Goal: Information Seeking & Learning: Understand process/instructions

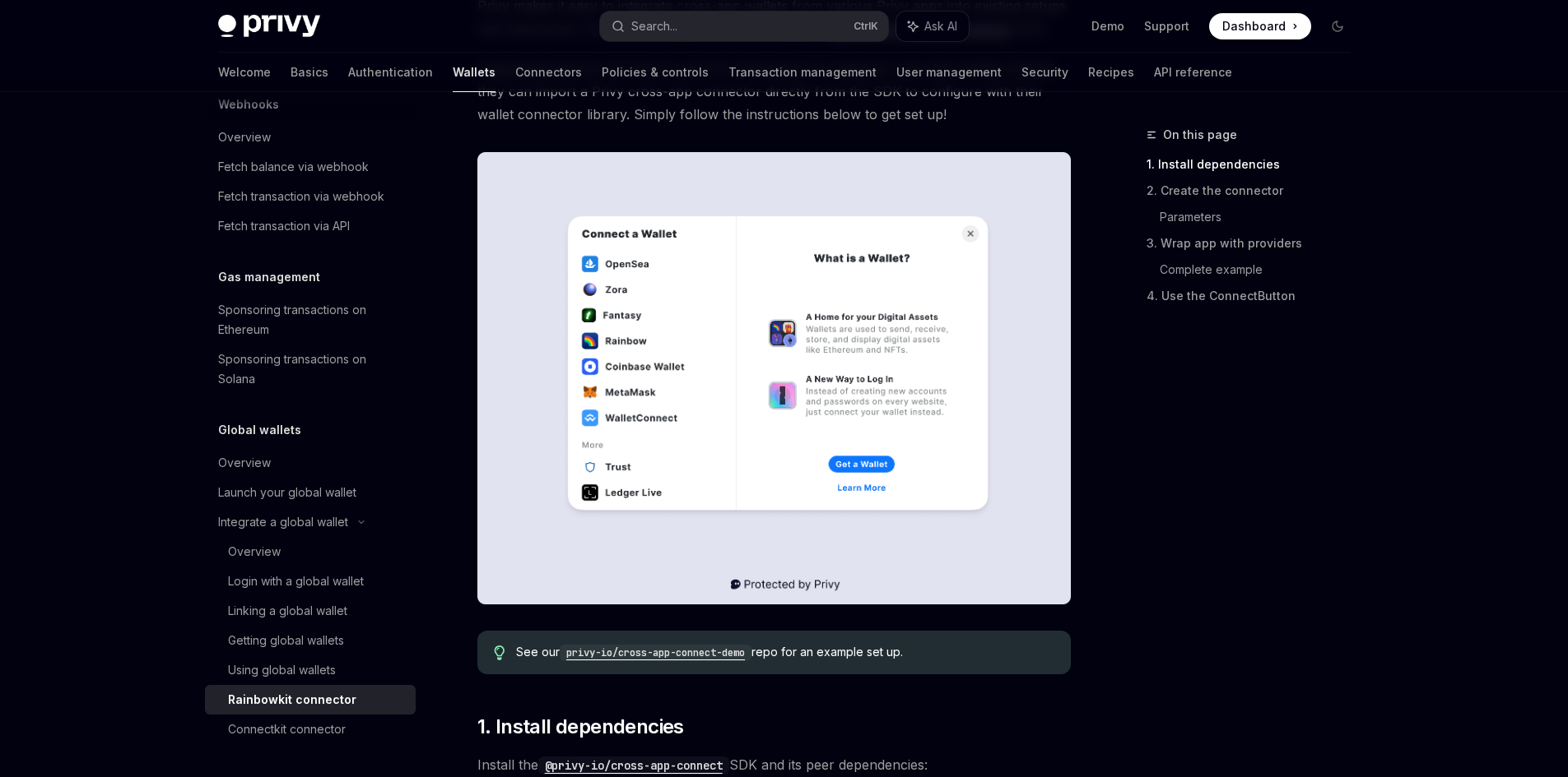
scroll to position [247, 0]
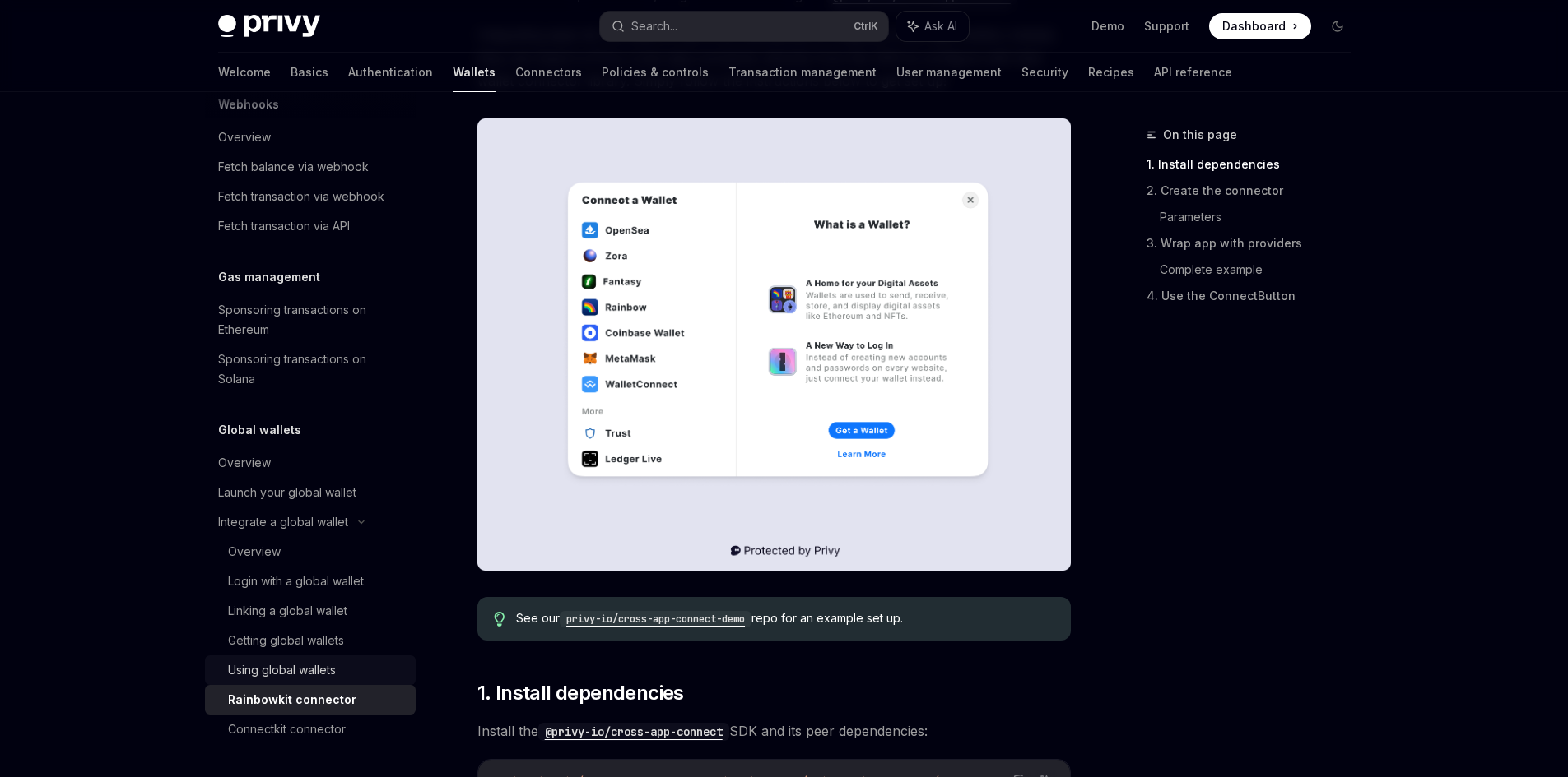
click at [305, 661] on div "Using global wallets" at bounding box center [282, 670] width 108 height 20
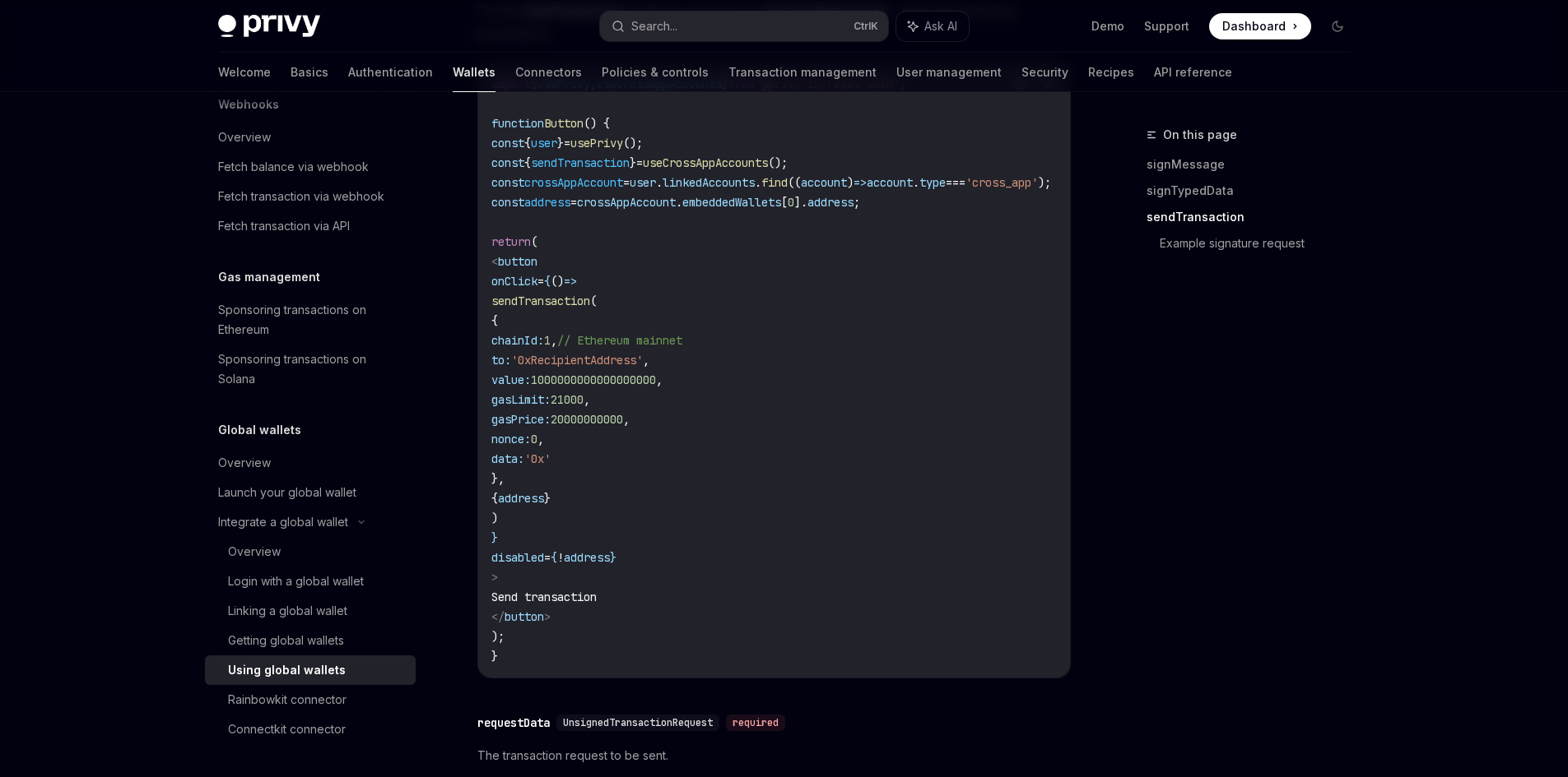
scroll to position [1810, 0]
click at [348, 72] on link "Authentication" at bounding box center [390, 72] width 85 height 39
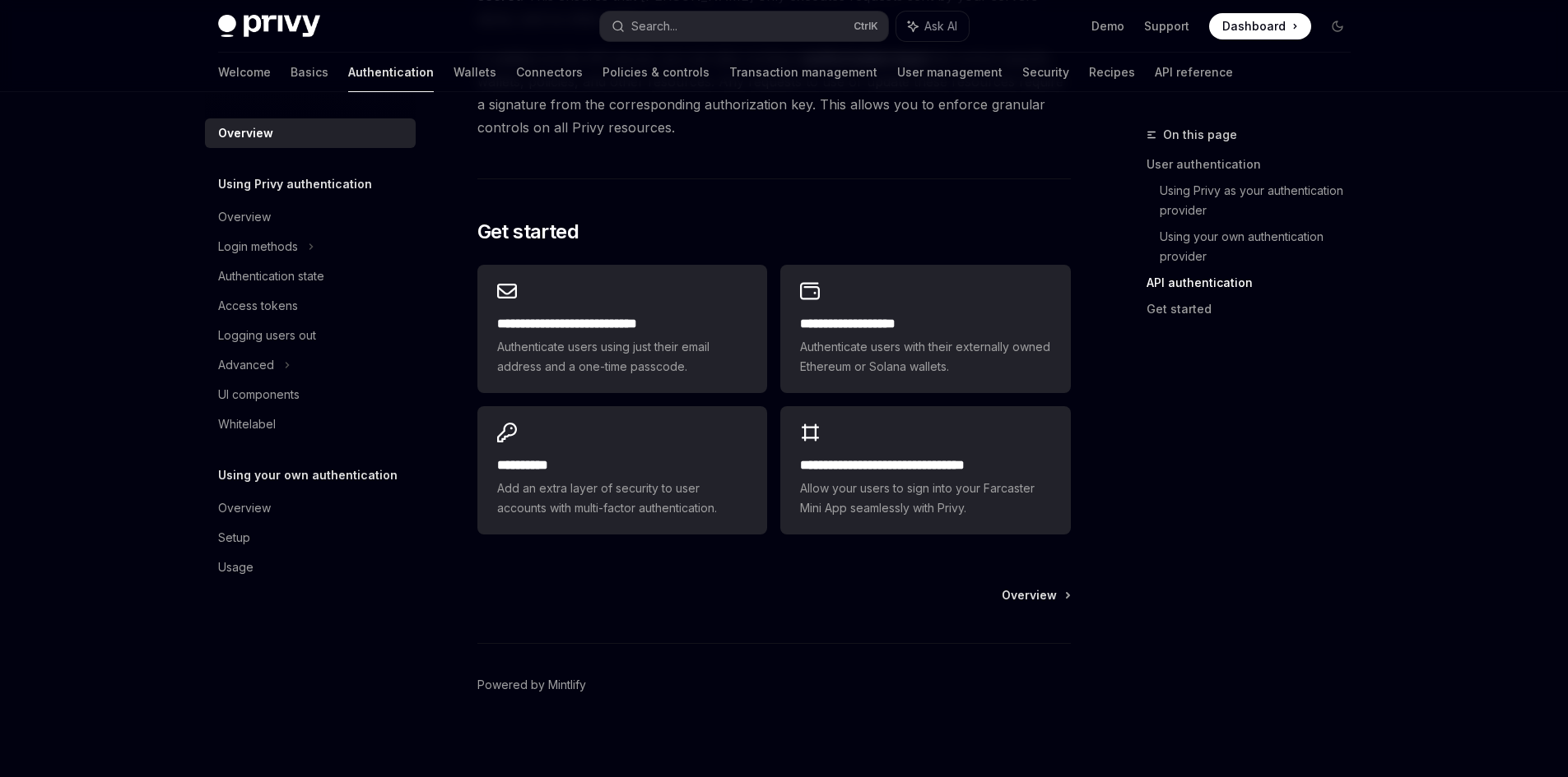
scroll to position [1287, 0]
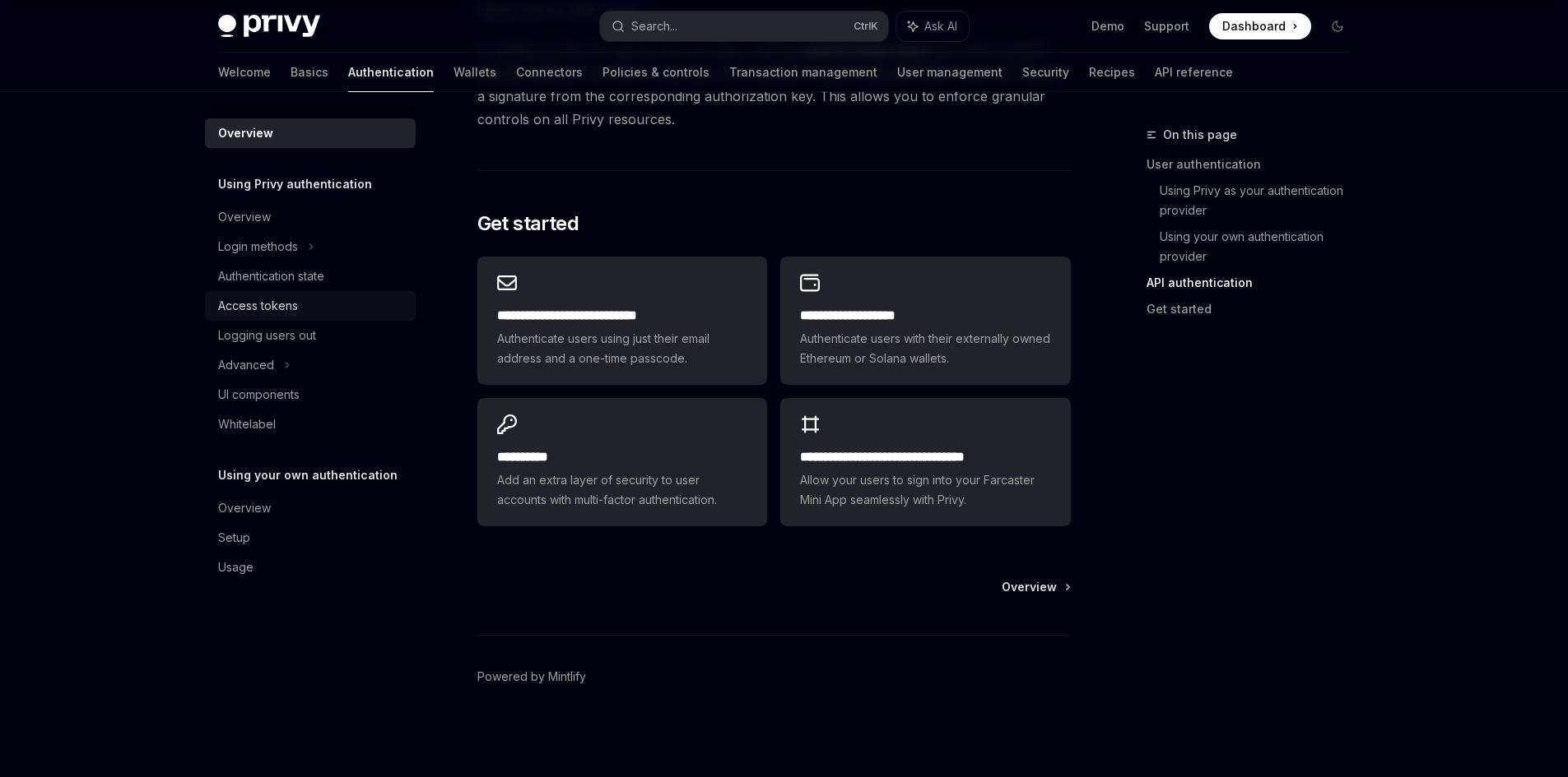
click at [280, 303] on div "Access tokens" at bounding box center [259, 306] width 80 height 20
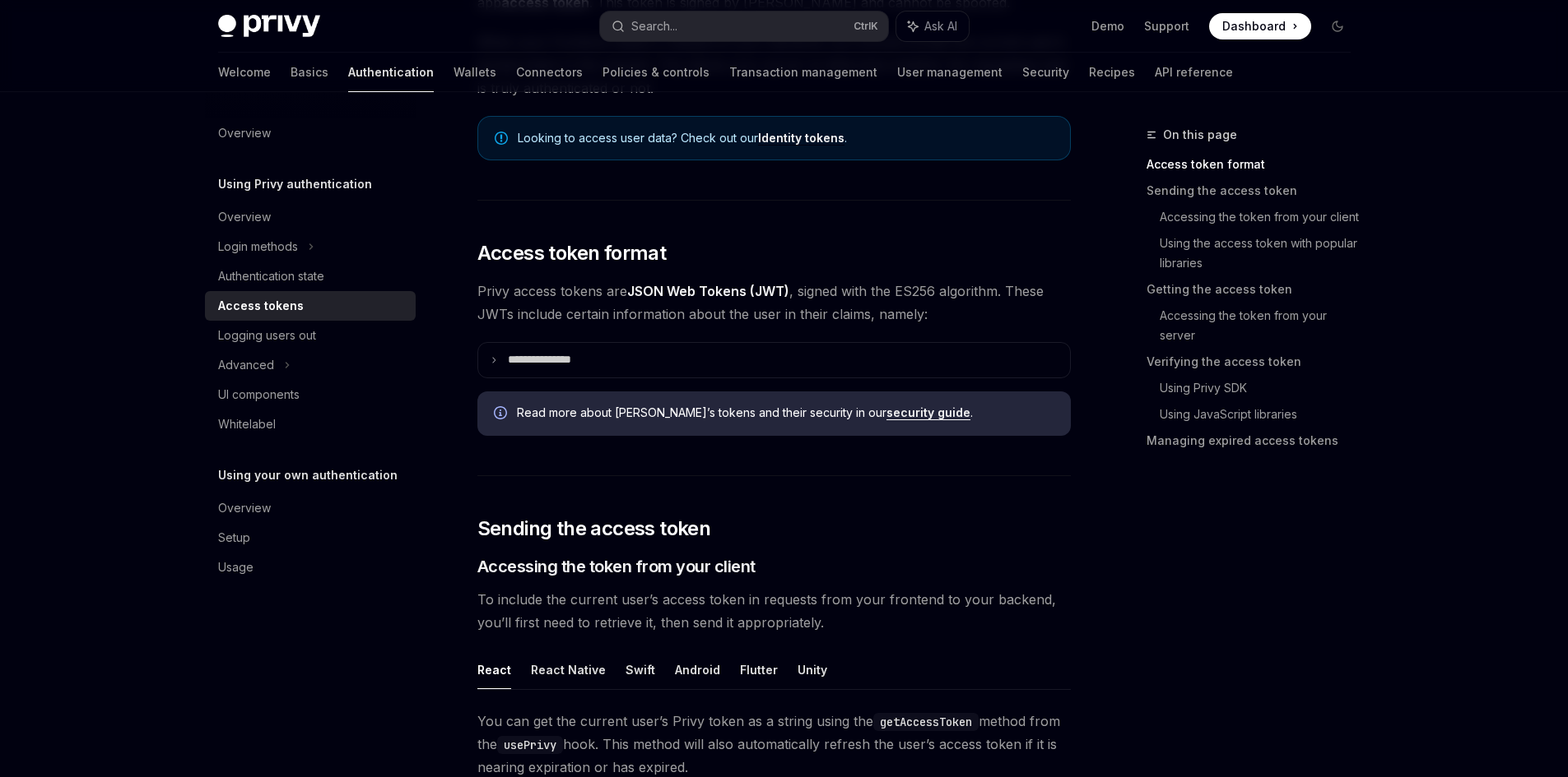
scroll to position [247, 0]
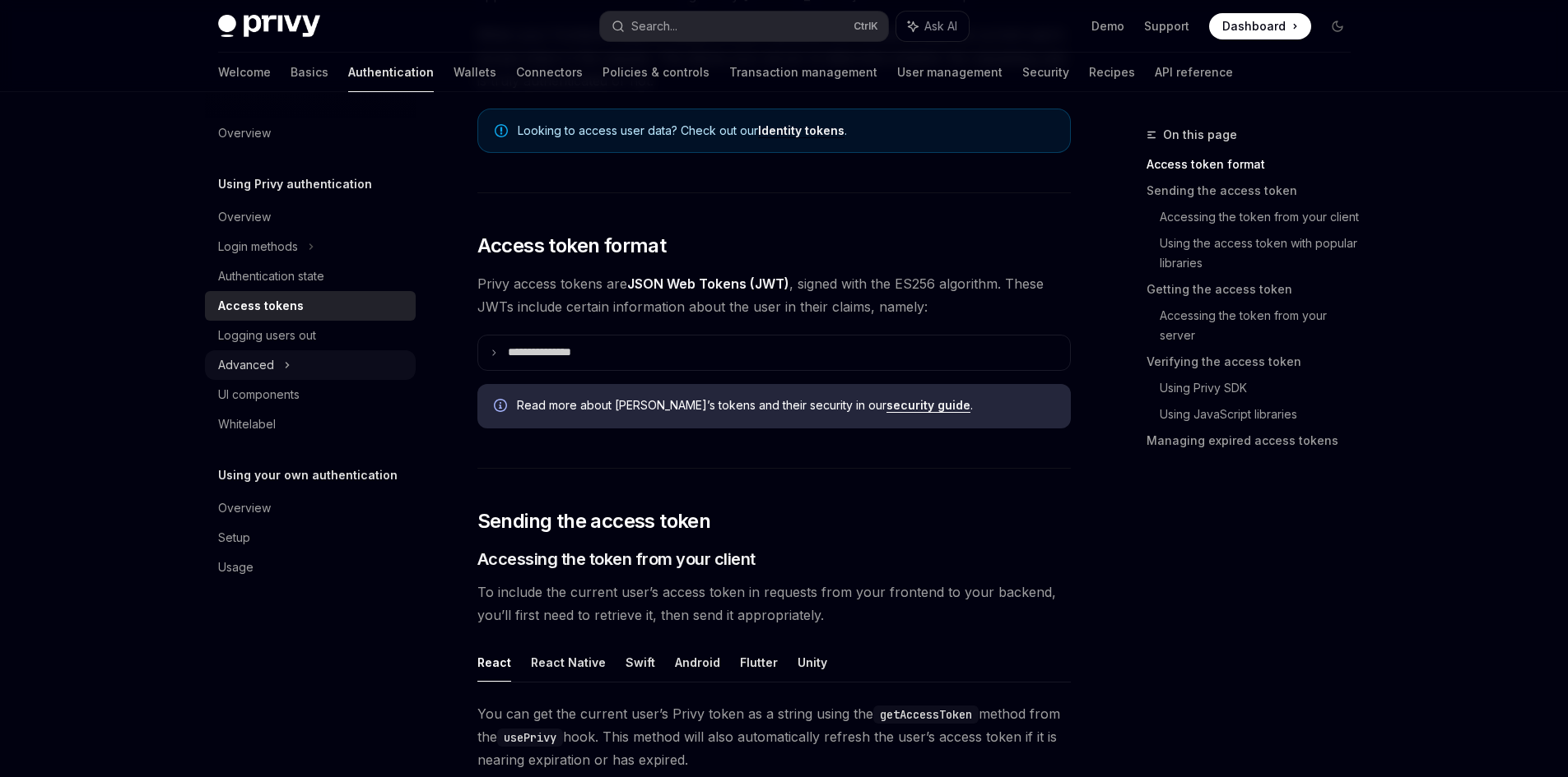
click at [281, 359] on div "Advanced" at bounding box center [310, 365] width 211 height 30
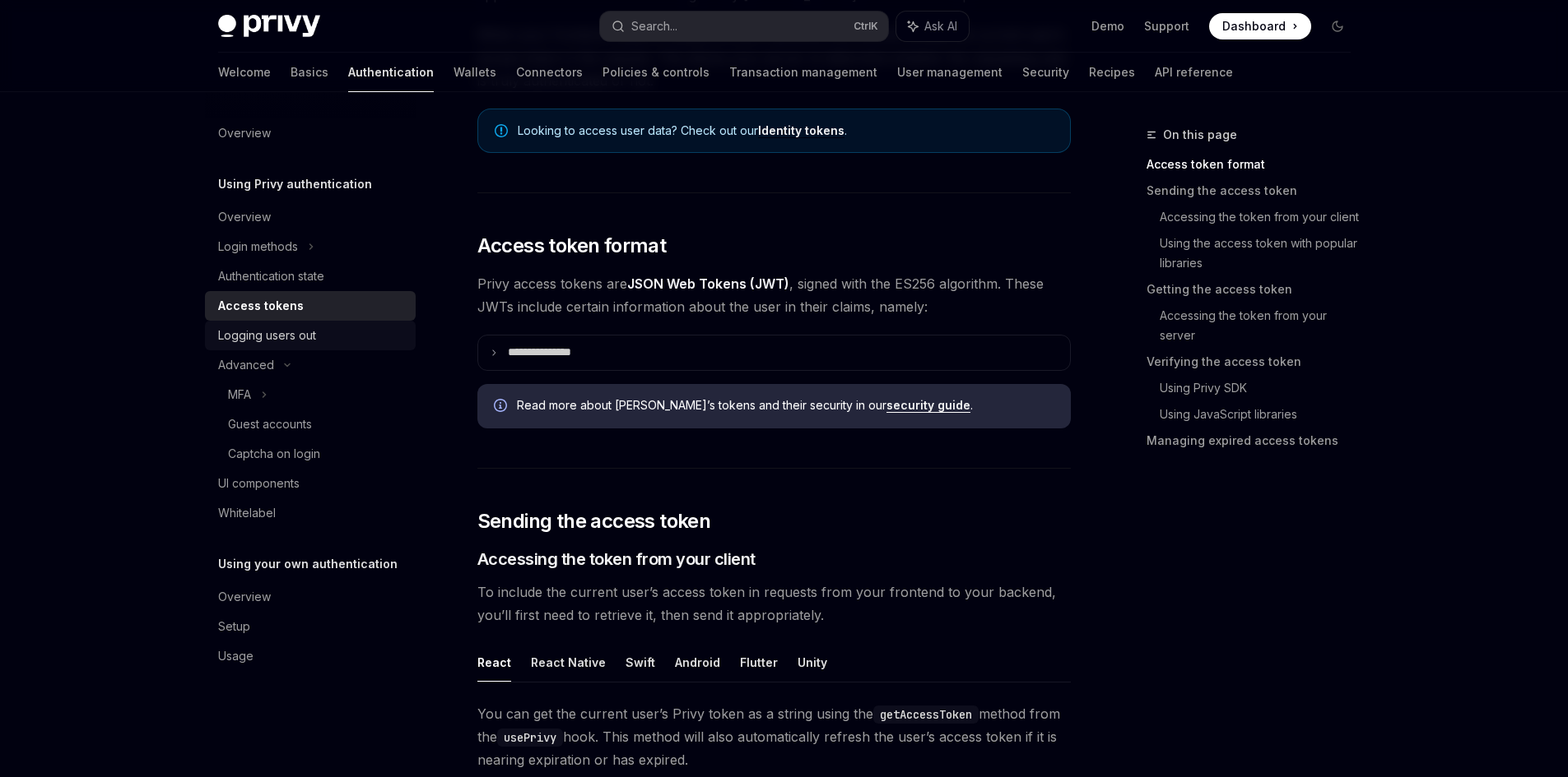
click at [312, 328] on div "Logging users out" at bounding box center [267, 335] width 98 height 20
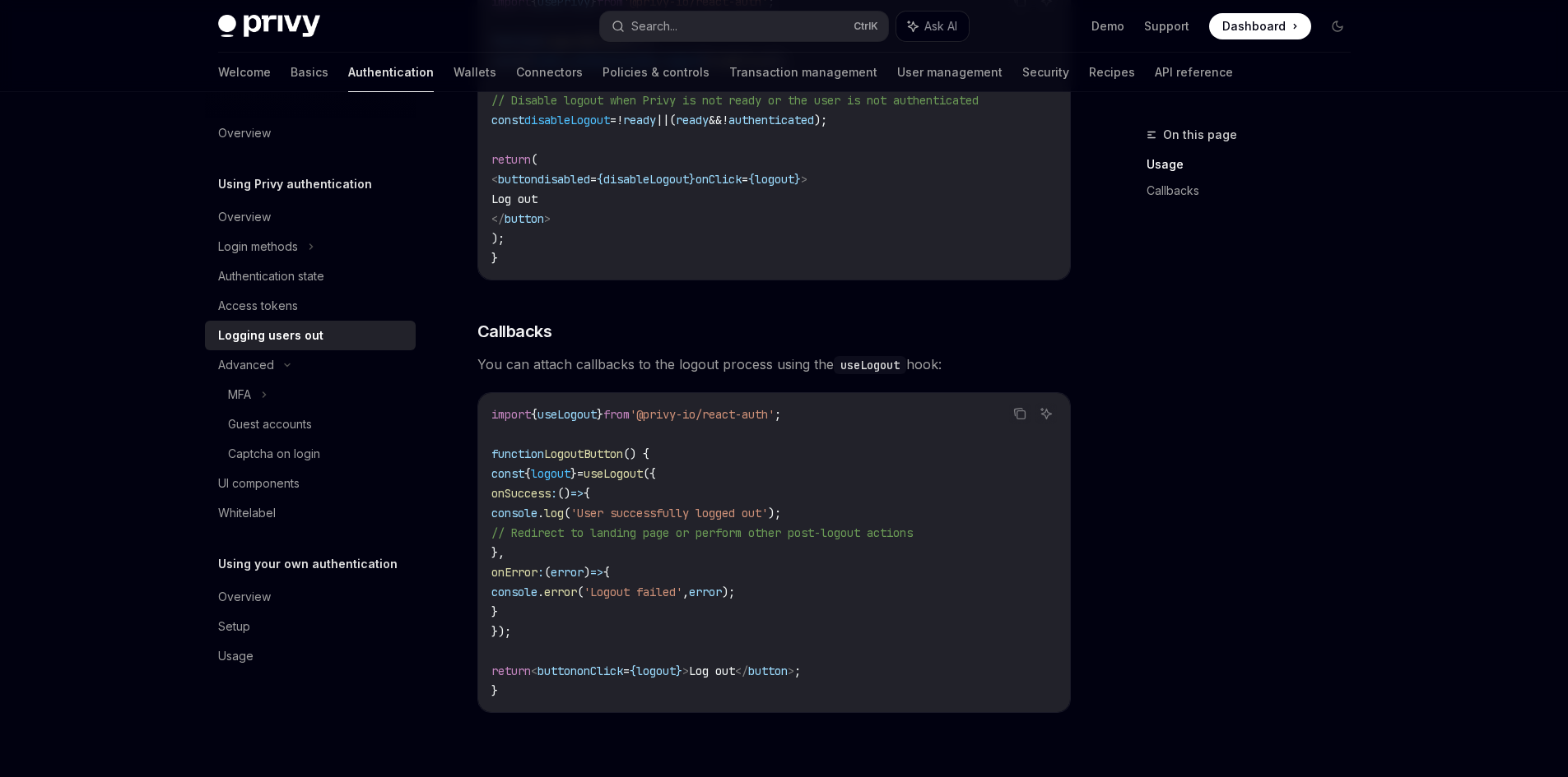
scroll to position [576, 0]
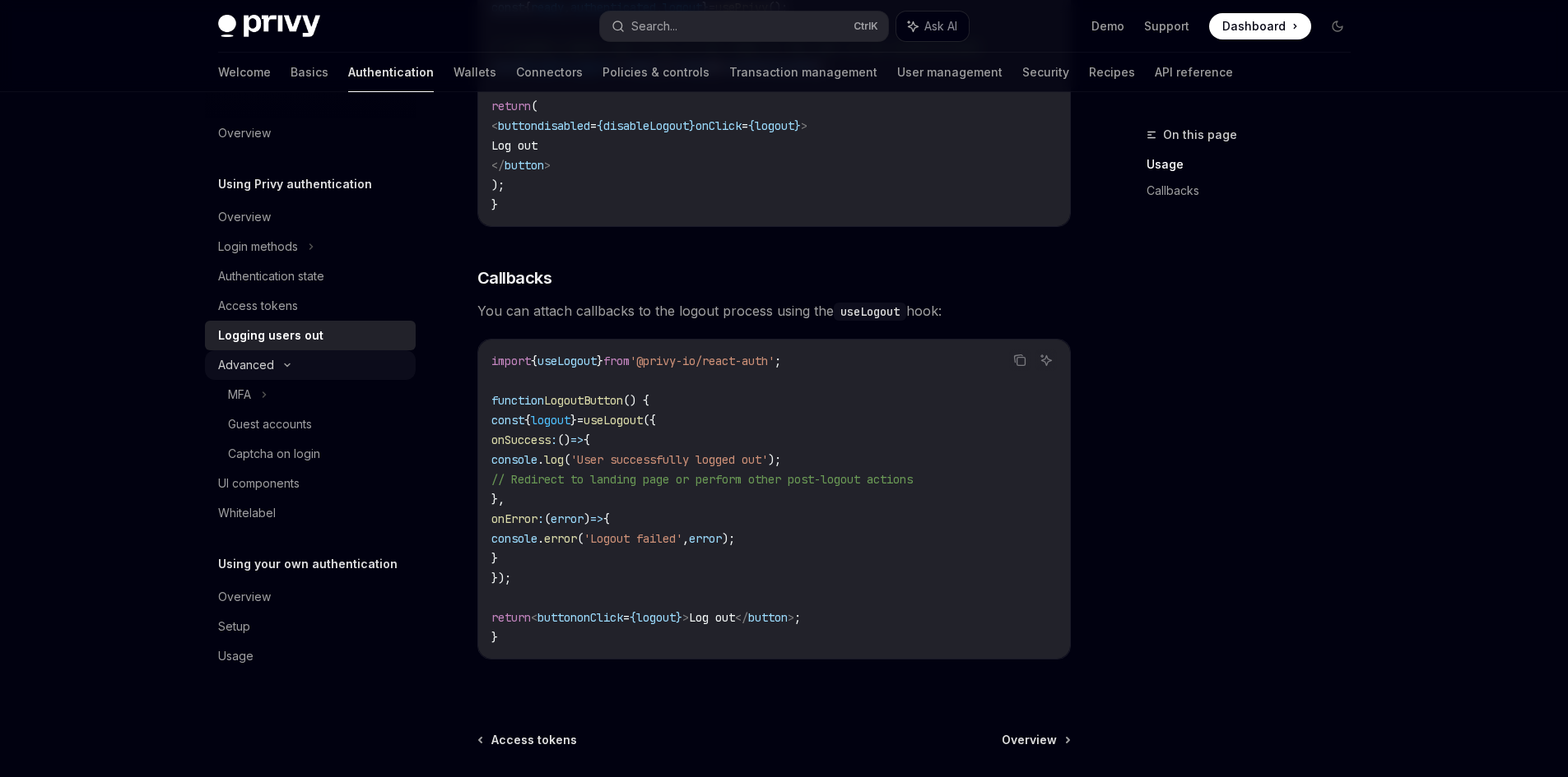
click at [239, 362] on div "Advanced" at bounding box center [246, 364] width 56 height 20
click at [291, 432] on div "Guest accounts" at bounding box center [270, 424] width 84 height 20
type textarea "*"
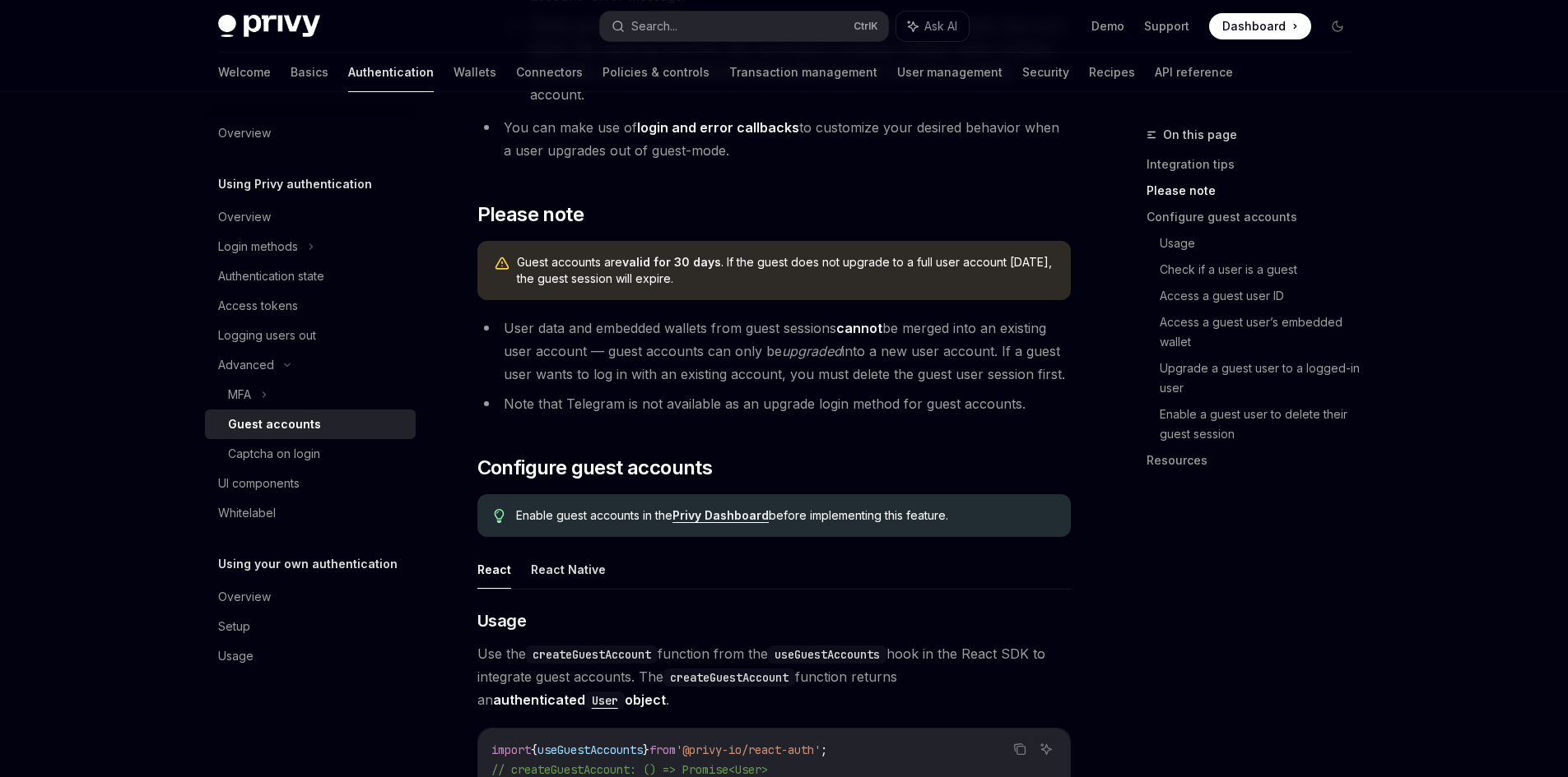
scroll to position [1152, 0]
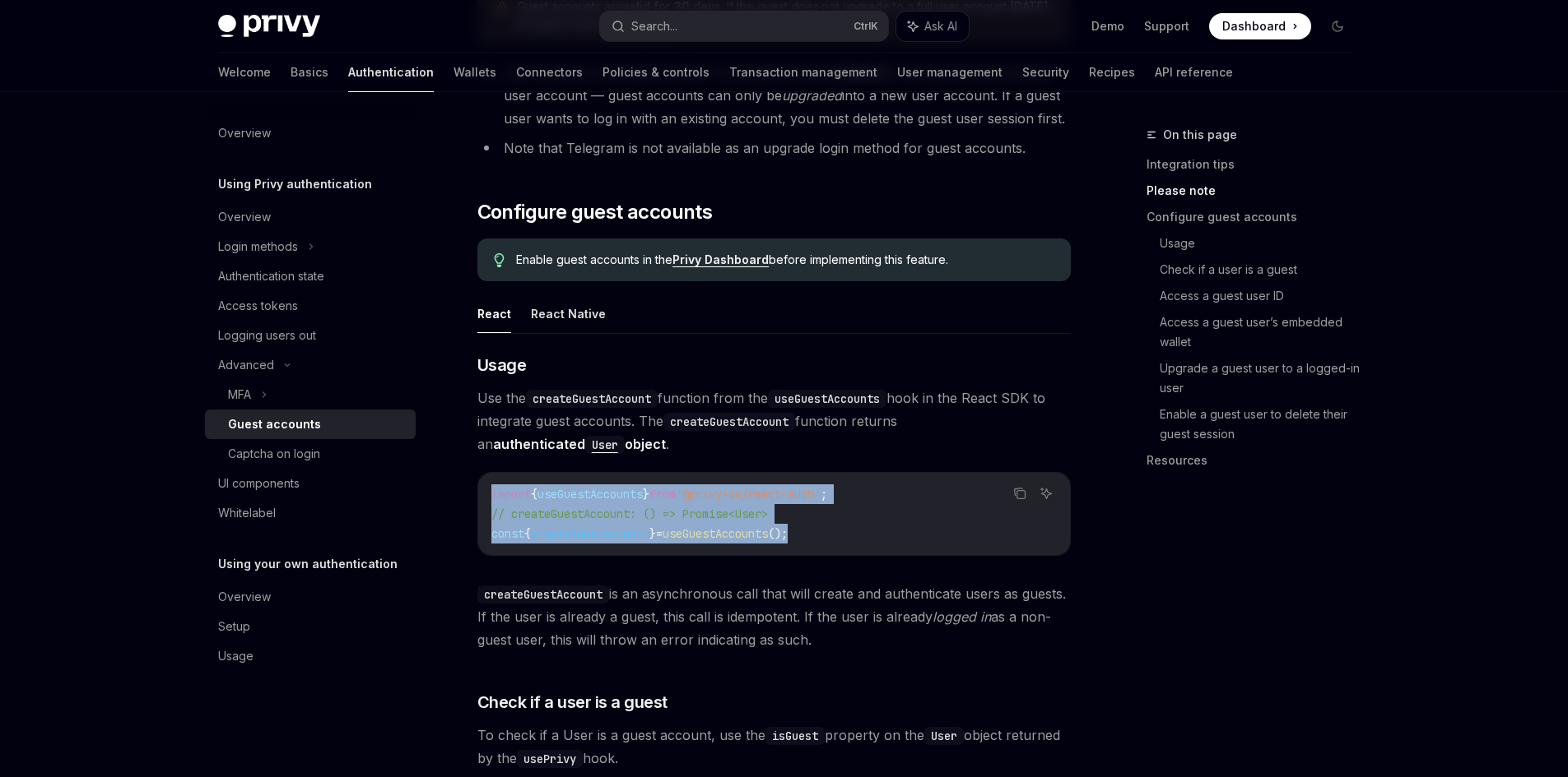
drag, startPoint x: 858, startPoint y: 494, endPoint x: 463, endPoint y: 438, distance: 398.9
click at [463, 438] on div "Advanced Guest accounts OpenAI Open in ChatGPT OpenAI Open in ChatGPT Privy ena…" at bounding box center [619, 675] width 909 height 3404
click at [905, 491] on code "import { useGuestAccounts } from '@privy-io/react-auth' ; // createGuestAccount…" at bounding box center [774, 514] width 565 height 59
